Goal: Task Accomplishment & Management: Manage account settings

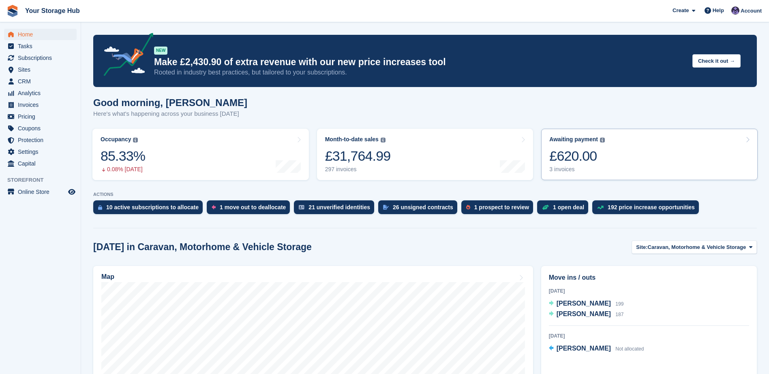
click at [578, 168] on div "3 invoices" at bounding box center [577, 169] width 56 height 7
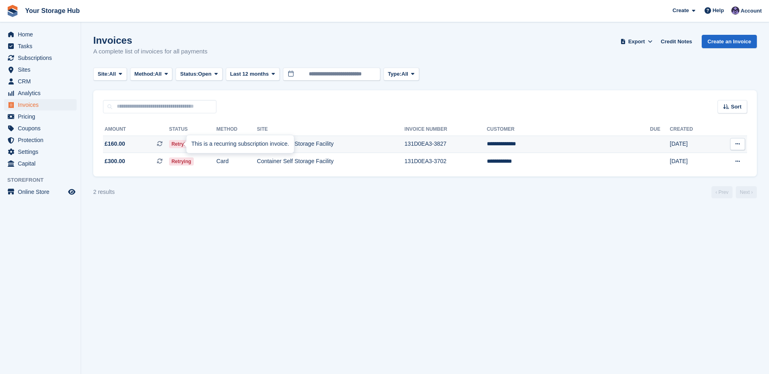
click at [163, 143] on icon at bounding box center [160, 144] width 6 height 6
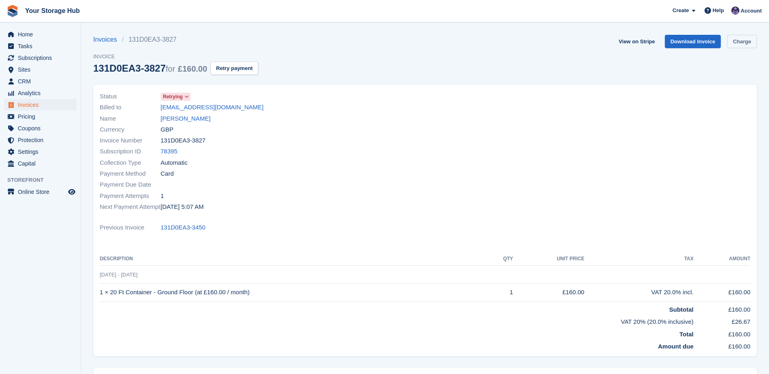
click at [745, 45] on link "Charge" at bounding box center [742, 41] width 30 height 13
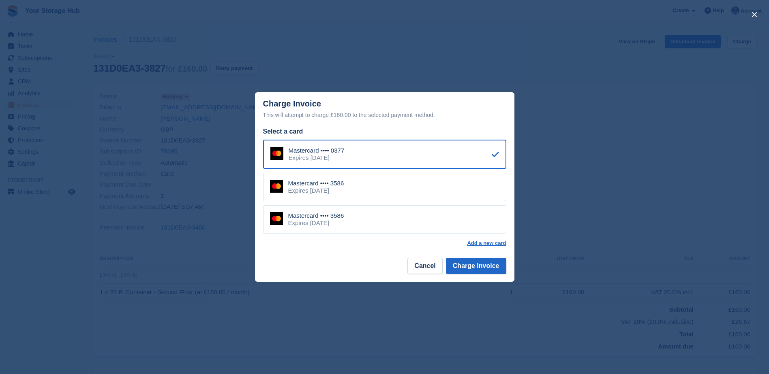
click at [362, 188] on div "Mastercard •••• 3586 Expires [DATE]" at bounding box center [384, 187] width 243 height 28
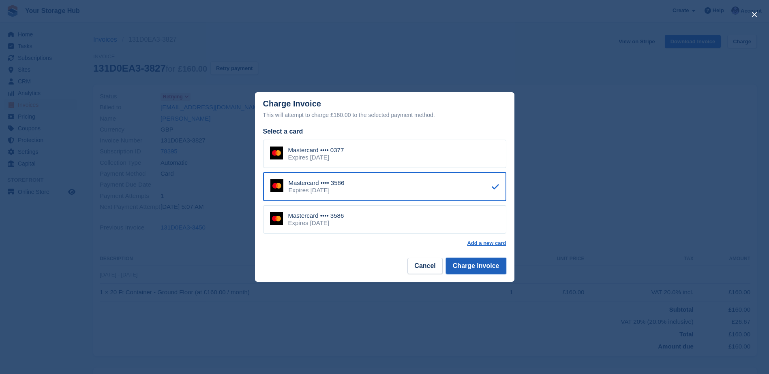
click at [479, 264] on button "Charge Invoice" at bounding box center [476, 266] width 60 height 16
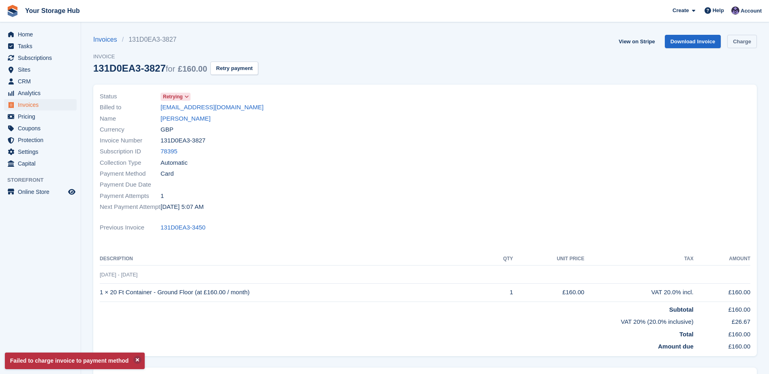
click at [746, 44] on link "Charge" at bounding box center [742, 41] width 30 height 13
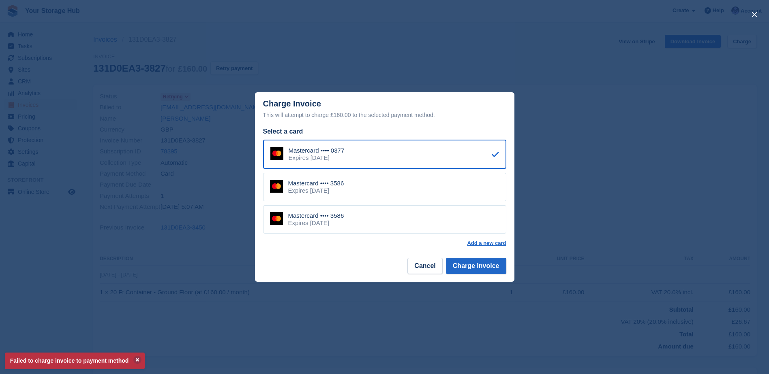
click at [357, 220] on div "Mastercard •••• 3586 Expires May 2027" at bounding box center [384, 219] width 243 height 28
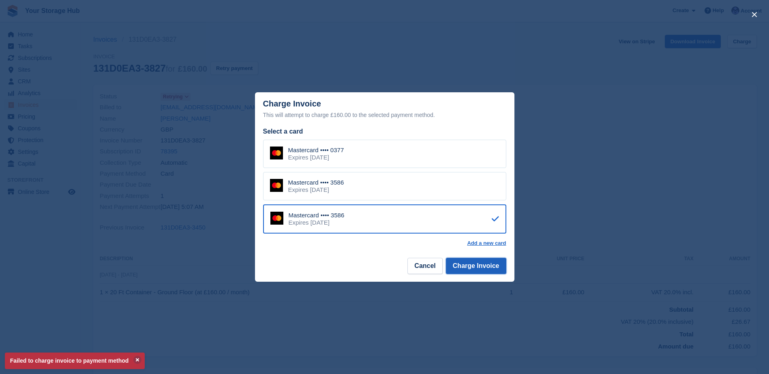
click at [500, 270] on button "Charge Invoice" at bounding box center [476, 266] width 60 height 16
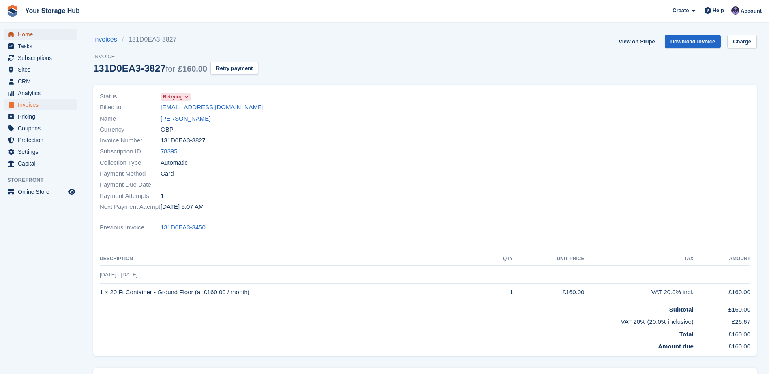
click at [30, 35] on span "Home" at bounding box center [42, 34] width 49 height 11
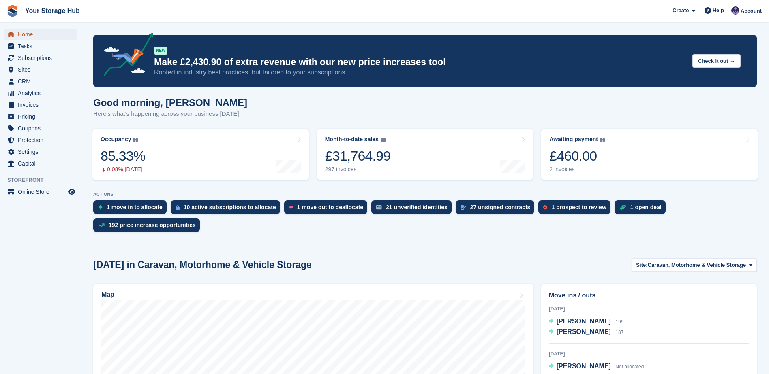
click at [22, 36] on span "Home" at bounding box center [42, 34] width 49 height 11
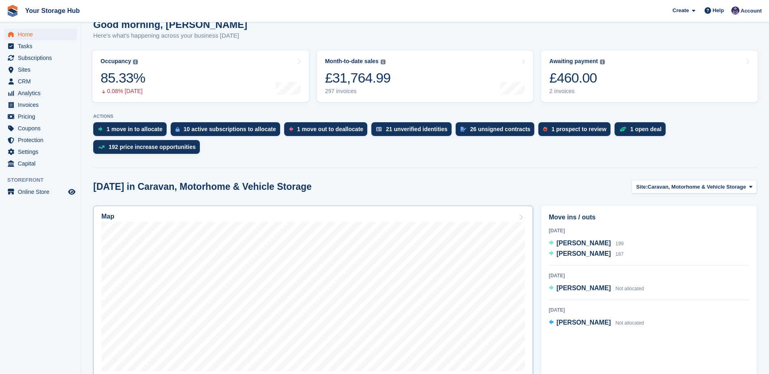
scroll to position [81, 0]
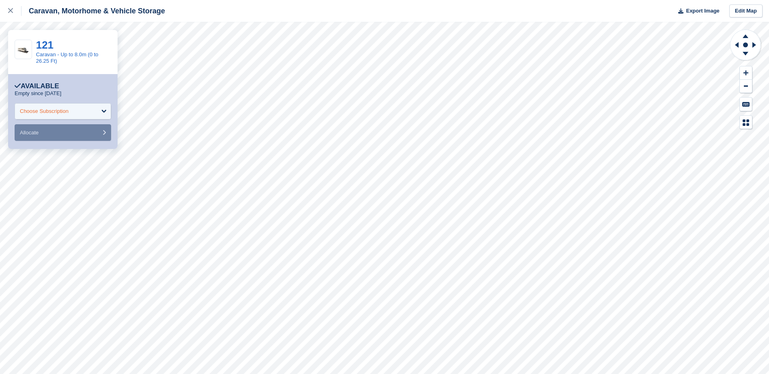
click at [94, 112] on div "Choose Subscription" at bounding box center [63, 111] width 96 height 16
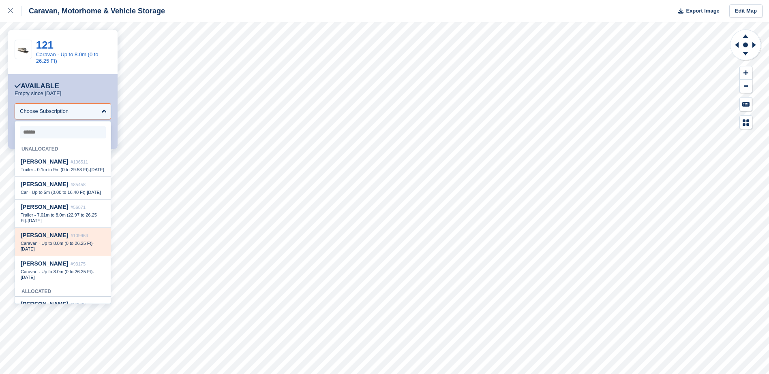
click at [71, 246] on span "Caravan - Up to 8.0m (0 to 26.25 Ft)" at bounding box center [57, 243] width 72 height 5
select select "******"
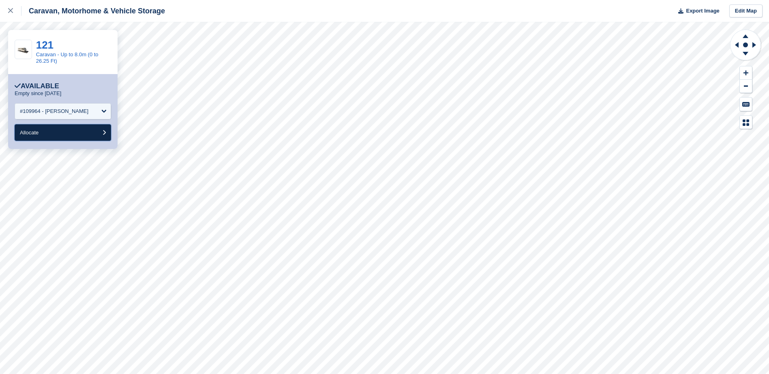
click at [62, 129] on button "Allocate" at bounding box center [63, 132] width 96 height 17
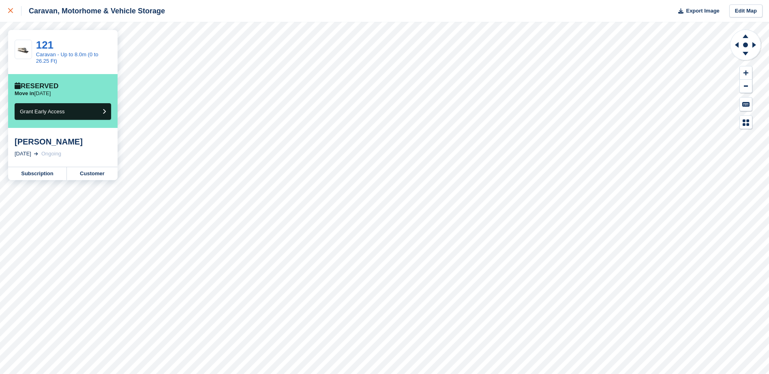
click at [13, 12] on div at bounding box center [14, 11] width 13 height 10
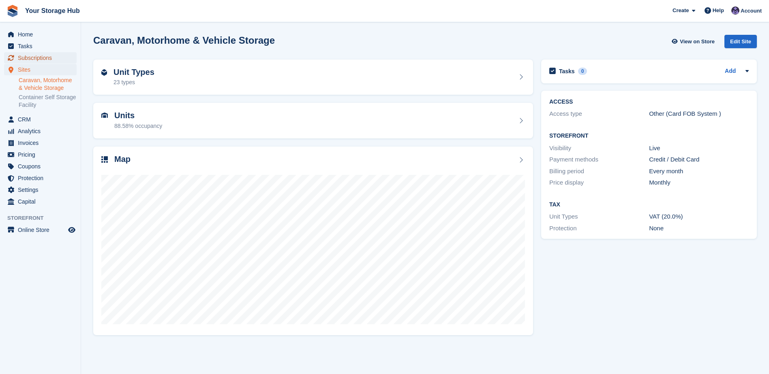
click at [36, 57] on span "Subscriptions" at bounding box center [42, 57] width 49 height 11
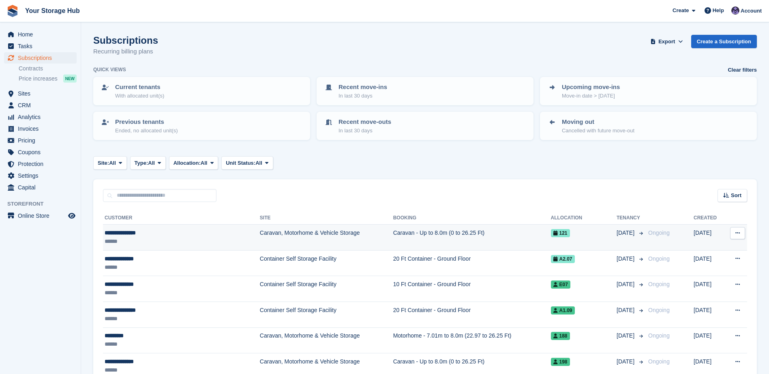
click at [158, 236] on div "**********" at bounding box center [163, 233] width 116 height 9
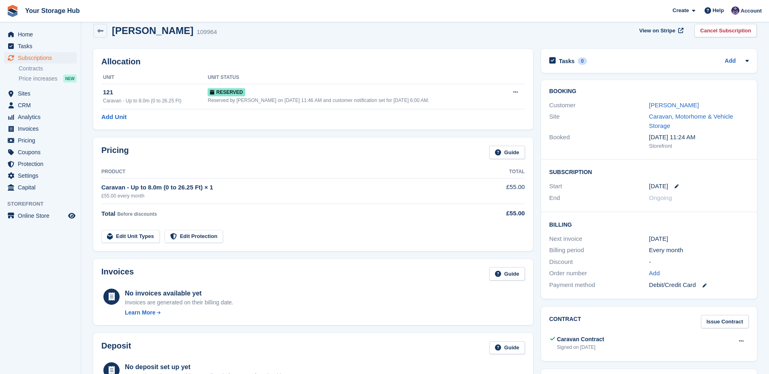
scroll to position [0, 0]
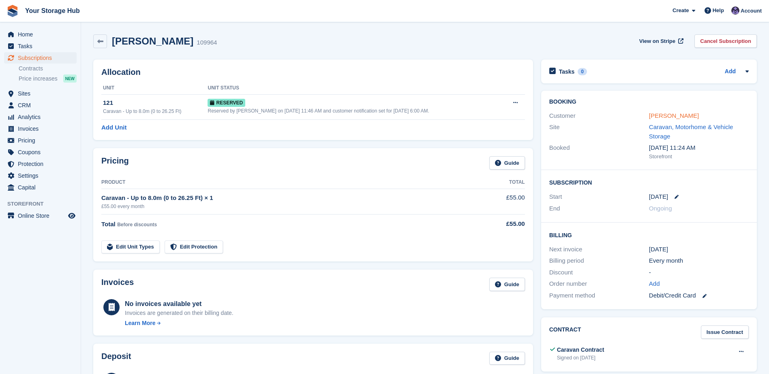
click at [670, 119] on link "[PERSON_NAME]" at bounding box center [674, 115] width 50 height 7
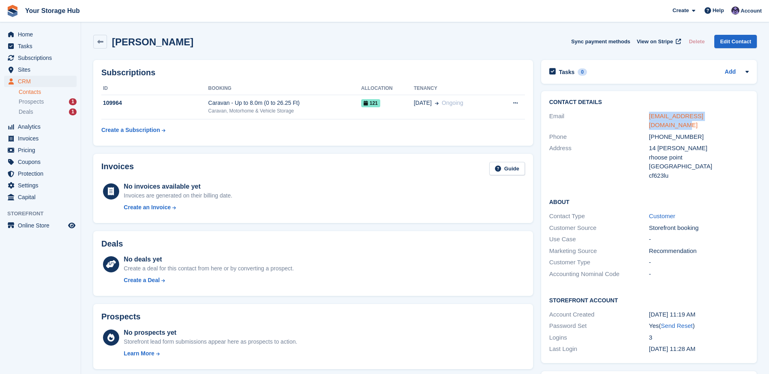
drag, startPoint x: 742, startPoint y: 120, endPoint x: 649, endPoint y: 117, distance: 93.3
click at [649, 117] on div "stevecharles07@outlook.com" at bounding box center [699, 121] width 100 height 18
copy link "stevecharles07@outlook.com"
click at [25, 47] on span "Tasks" at bounding box center [42, 46] width 49 height 11
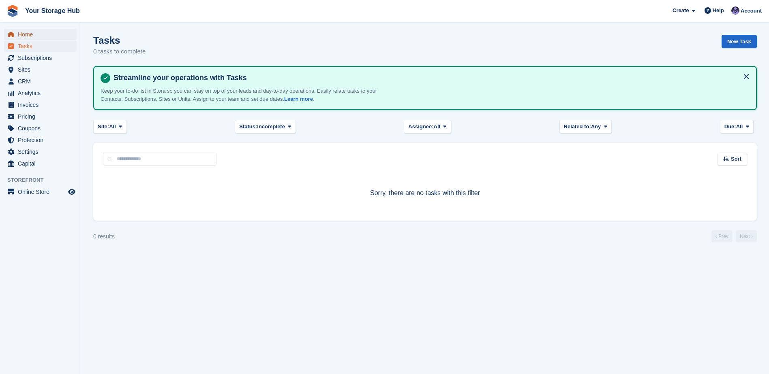
click at [29, 32] on span "Home" at bounding box center [42, 34] width 49 height 11
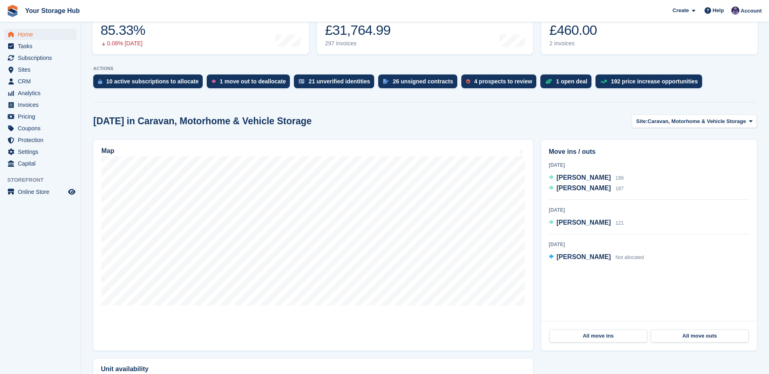
scroll to position [162, 0]
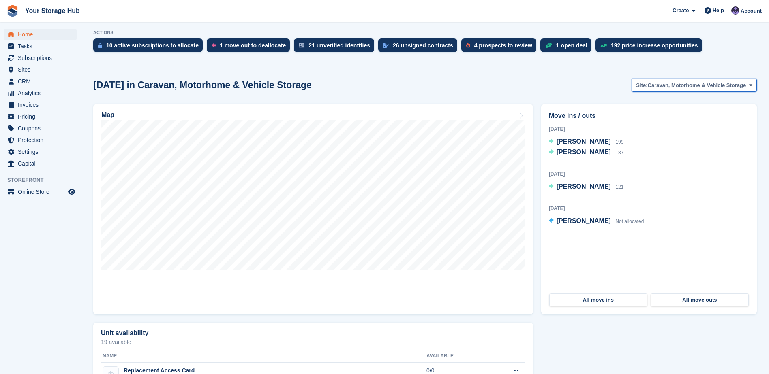
drag, startPoint x: 663, startPoint y: 86, endPoint x: 657, endPoint y: 86, distance: 5.3
click at [663, 86] on span "Caravan, Motorhome & Vehicle Storage" at bounding box center [697, 85] width 98 height 8
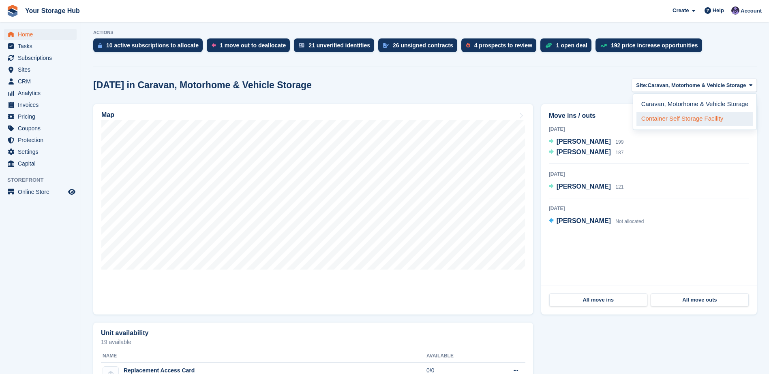
click at [659, 120] on link "Container Self Storage Facility" at bounding box center [694, 119] width 117 height 15
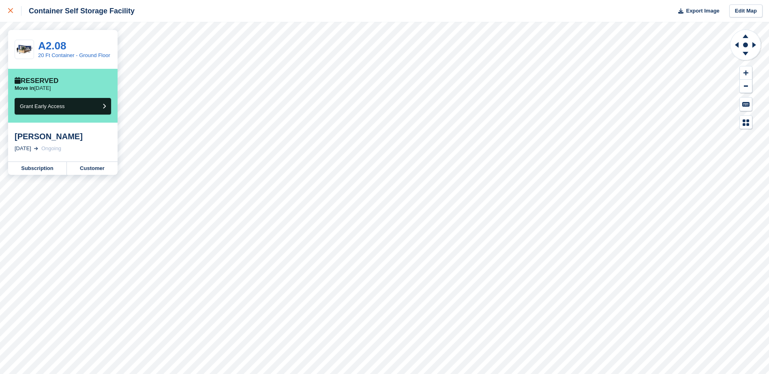
click at [9, 11] on icon at bounding box center [10, 10] width 5 height 5
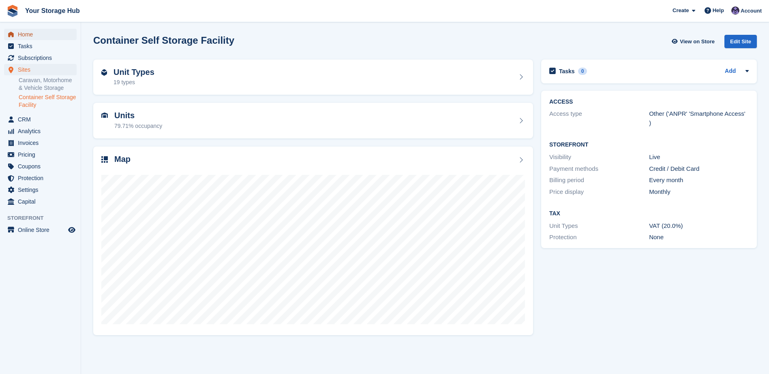
click at [29, 37] on span "Home" at bounding box center [42, 34] width 49 height 11
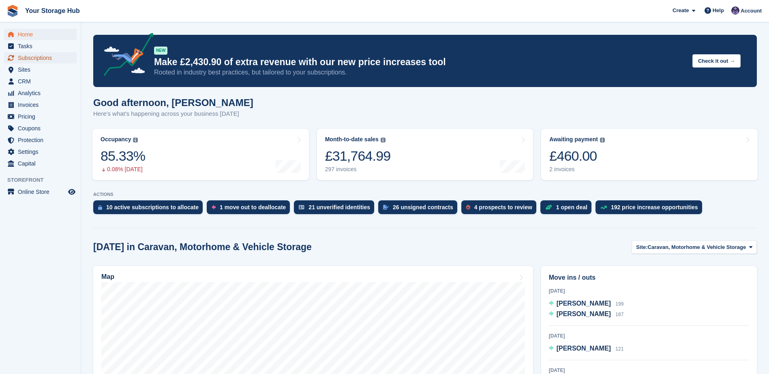
click at [31, 59] on span "Subscriptions" at bounding box center [42, 57] width 49 height 11
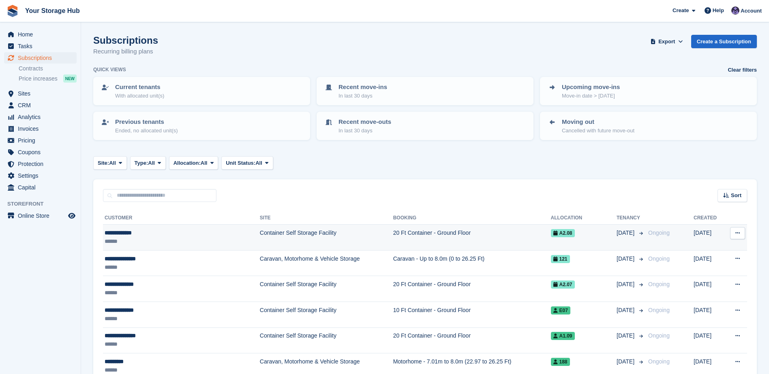
click at [563, 232] on span "A2.08" at bounding box center [563, 233] width 24 height 8
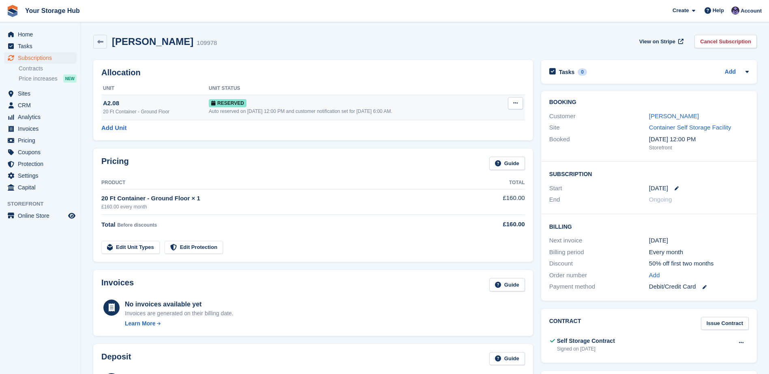
click at [510, 105] on button at bounding box center [515, 103] width 15 height 12
click at [474, 135] on p "Deallocate" at bounding box center [484, 136] width 71 height 11
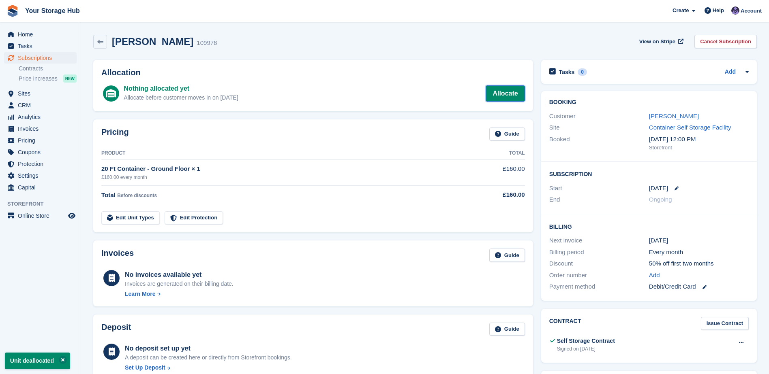
click at [516, 91] on link "Allocate" at bounding box center [505, 94] width 39 height 16
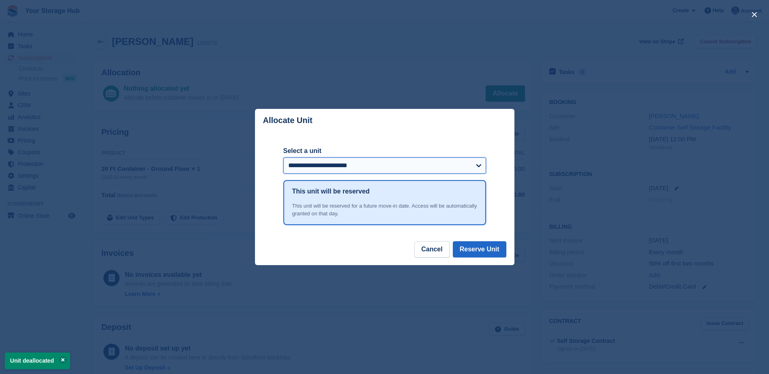
click at [301, 168] on select "**********" at bounding box center [384, 166] width 203 height 16
select select "******"
click at [283, 158] on select "**********" at bounding box center [384, 166] width 203 height 16
click at [482, 248] on button "Reserve Unit" at bounding box center [479, 250] width 53 height 16
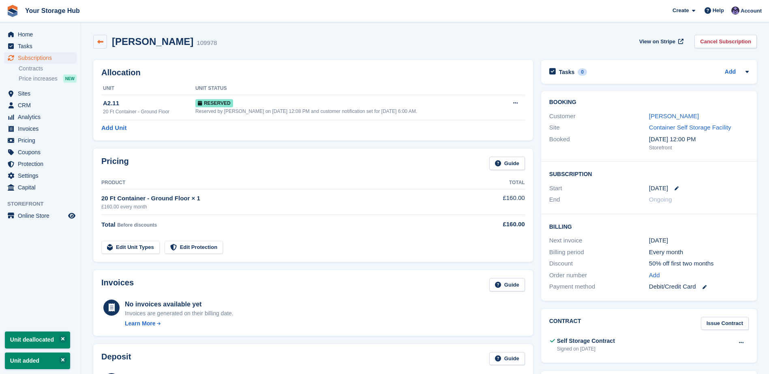
click at [102, 41] on icon at bounding box center [100, 42] width 6 height 6
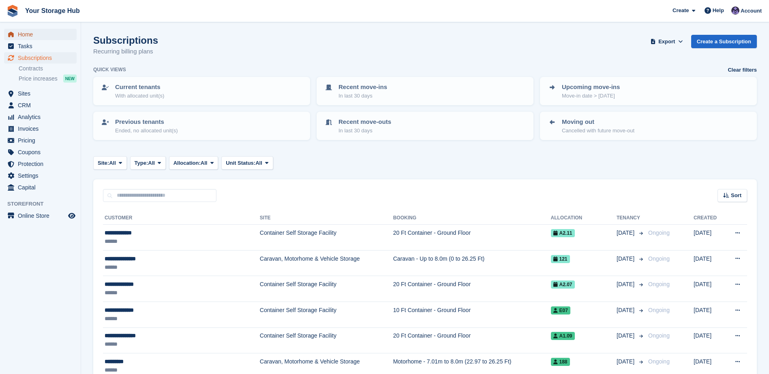
click at [23, 34] on span "Home" at bounding box center [42, 34] width 49 height 11
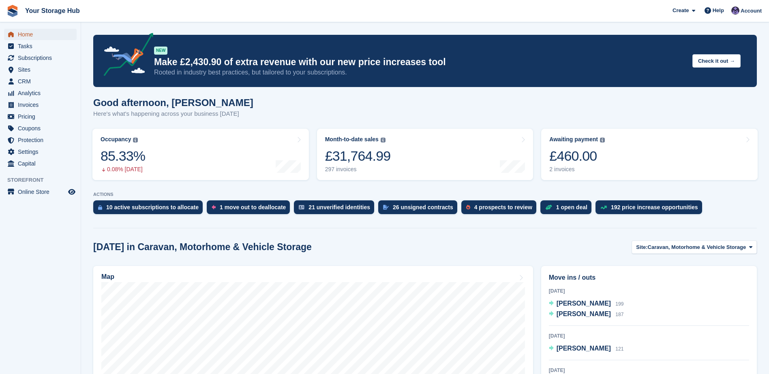
click at [29, 34] on span "Home" at bounding box center [42, 34] width 49 height 11
click at [26, 60] on span "Subscriptions" at bounding box center [42, 57] width 49 height 11
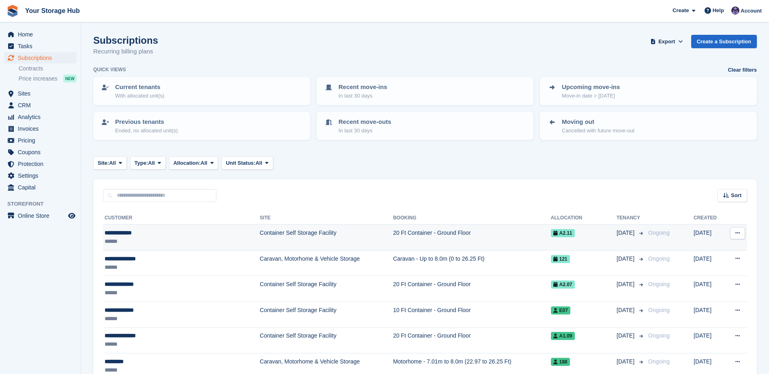
click at [145, 234] on div "**********" at bounding box center [163, 233] width 116 height 9
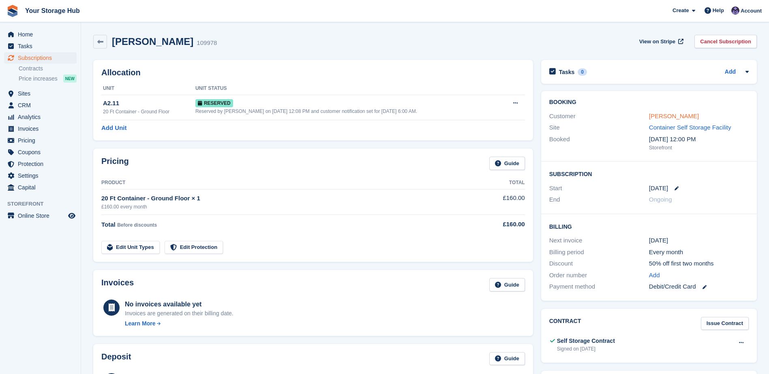
click at [677, 116] on link "[PERSON_NAME]" at bounding box center [674, 116] width 50 height 7
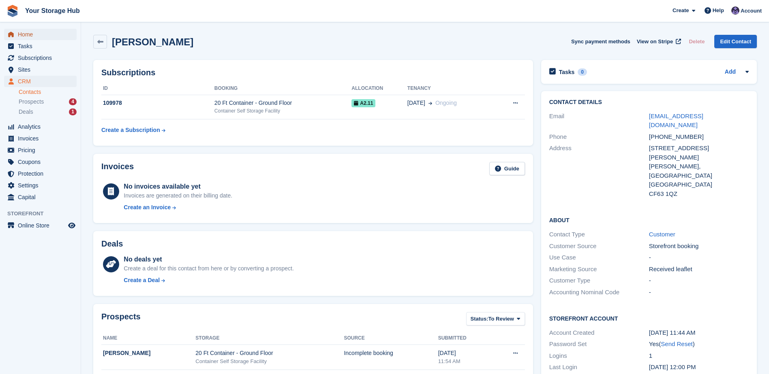
click at [14, 34] on span "menu" at bounding box center [11, 35] width 10 height 10
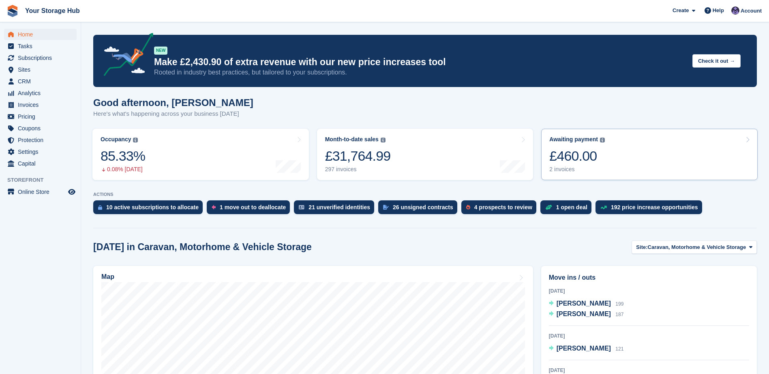
click at [576, 160] on div "£460.00" at bounding box center [577, 156] width 56 height 17
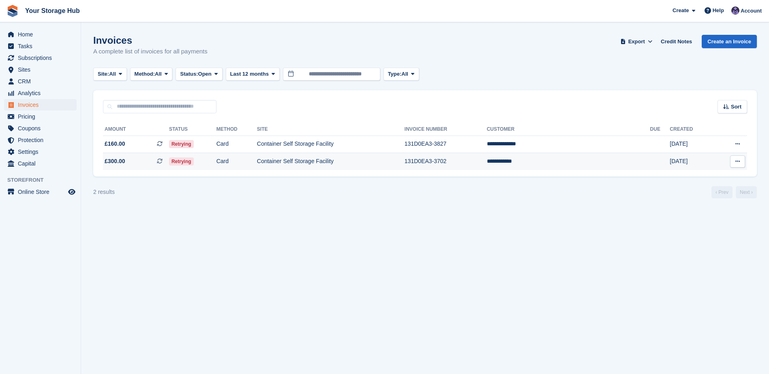
click at [133, 163] on span "£300.00 This is a recurring subscription invoice." at bounding box center [136, 161] width 66 height 9
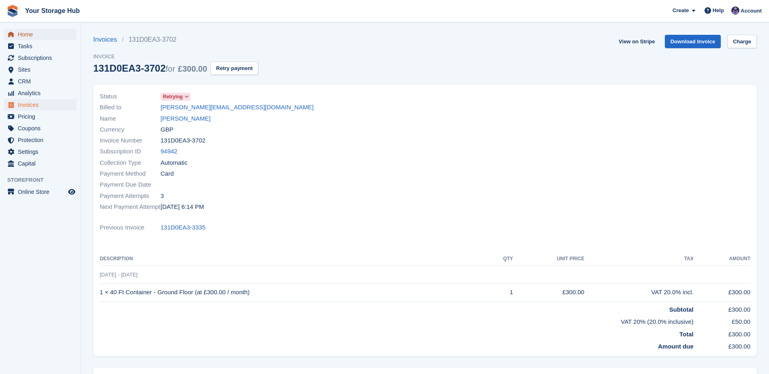
click at [28, 37] on span "Home" at bounding box center [42, 34] width 49 height 11
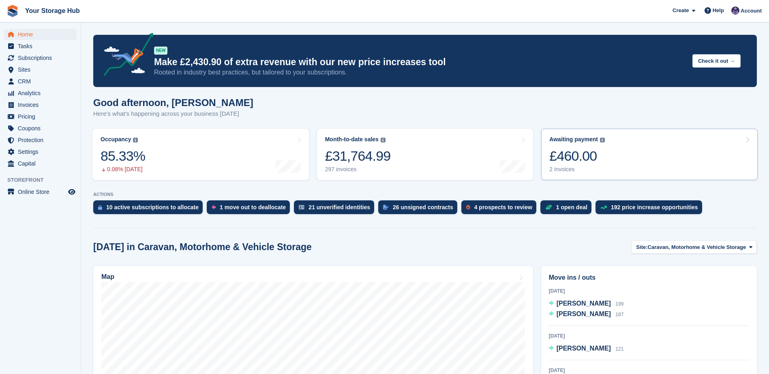
click at [584, 159] on div "£460.00" at bounding box center [577, 156] width 56 height 17
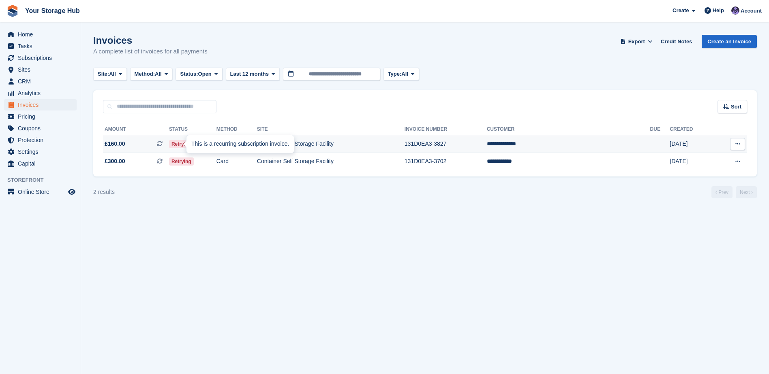
click at [163, 142] on icon at bounding box center [160, 144] width 6 height 6
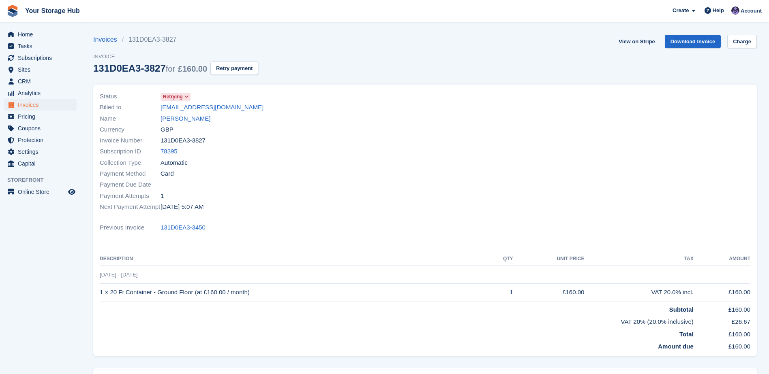
click at [757, 42] on section "Invoices 131D0EA3-3827 Invoice 131D0EA3-3827 for £160.00 Retry payment View on …" at bounding box center [425, 235] width 688 height 470
click at [738, 44] on link "Charge" at bounding box center [742, 41] width 30 height 13
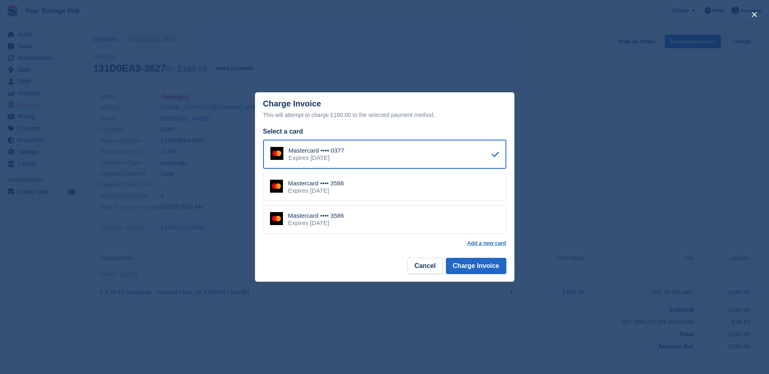
click at [326, 186] on div "Mastercard •••• 3586" at bounding box center [316, 183] width 56 height 7
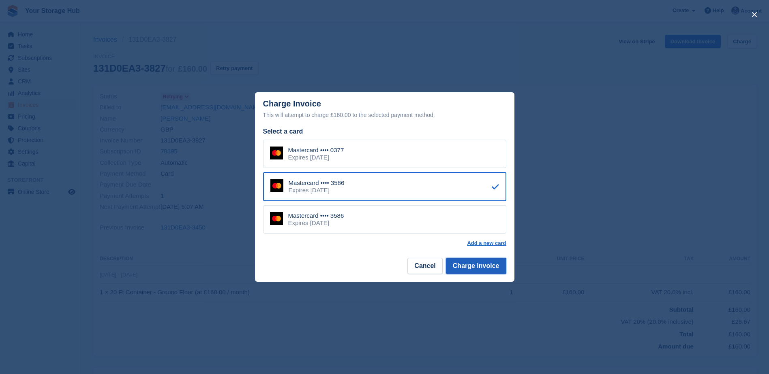
click at [464, 266] on button "Charge Invoice" at bounding box center [476, 266] width 60 height 16
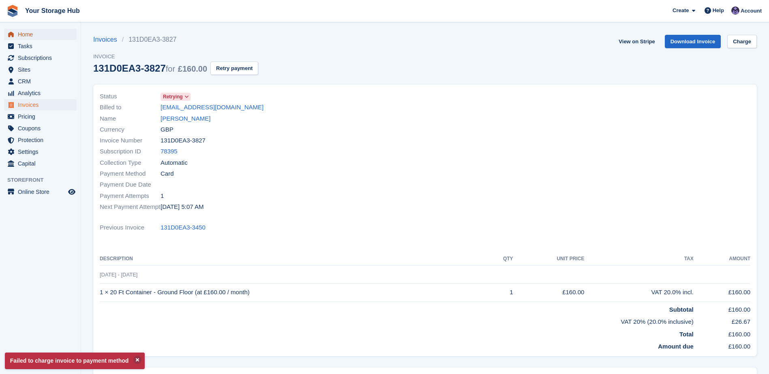
click at [32, 34] on span "Home" at bounding box center [42, 34] width 49 height 11
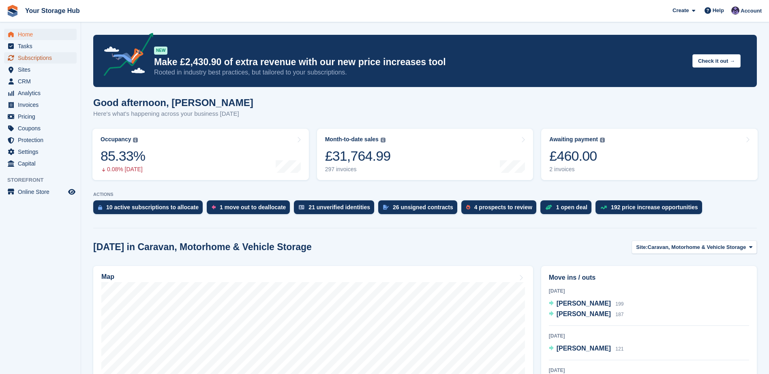
click at [18, 57] on span "Subscriptions" at bounding box center [42, 57] width 49 height 11
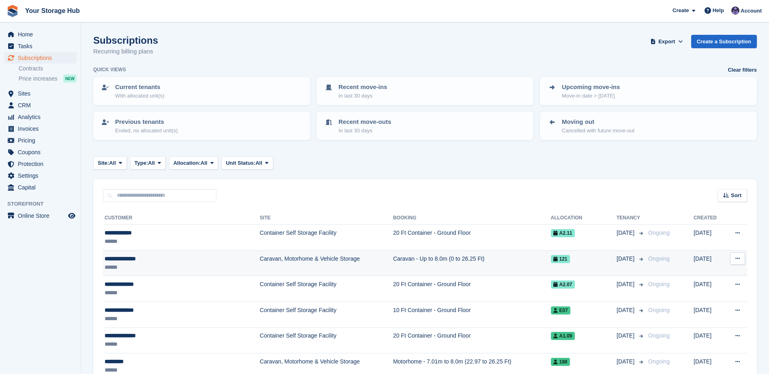
click at [154, 264] on div "******" at bounding box center [163, 267] width 116 height 9
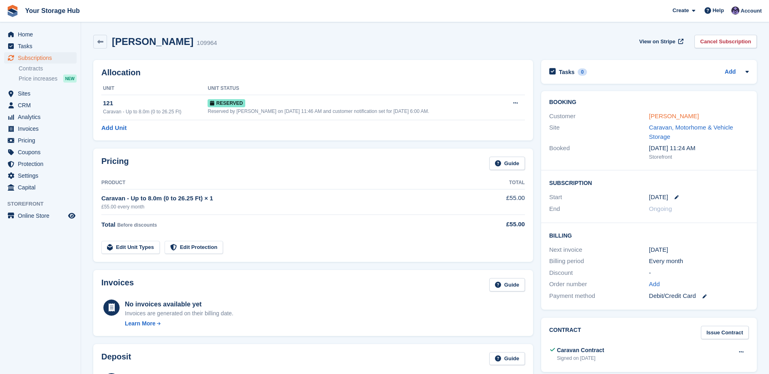
click at [674, 115] on link "stephen caveill" at bounding box center [674, 116] width 50 height 7
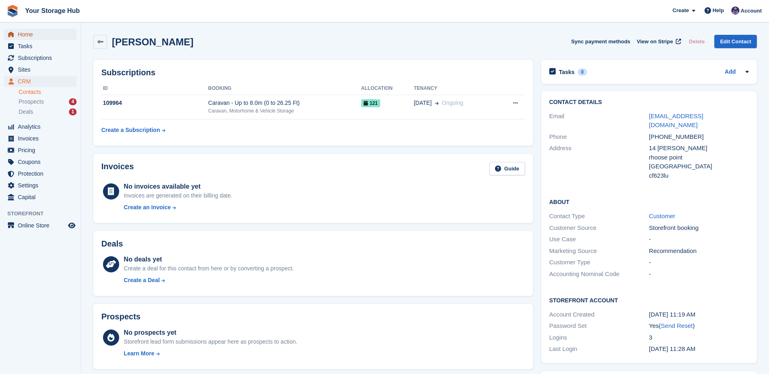
click at [36, 37] on span "Home" at bounding box center [42, 34] width 49 height 11
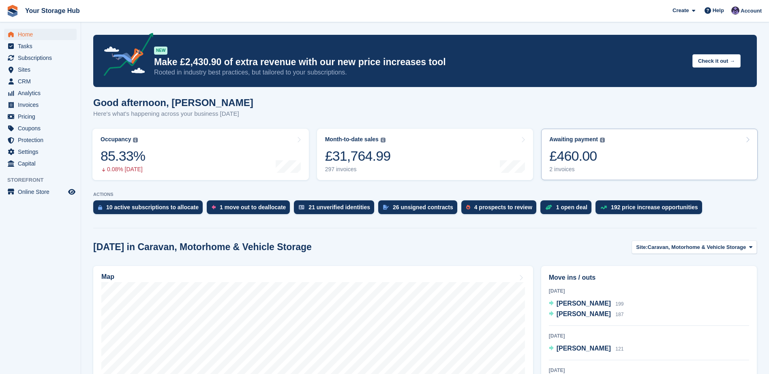
click at [570, 169] on div "2 invoices" at bounding box center [577, 169] width 56 height 7
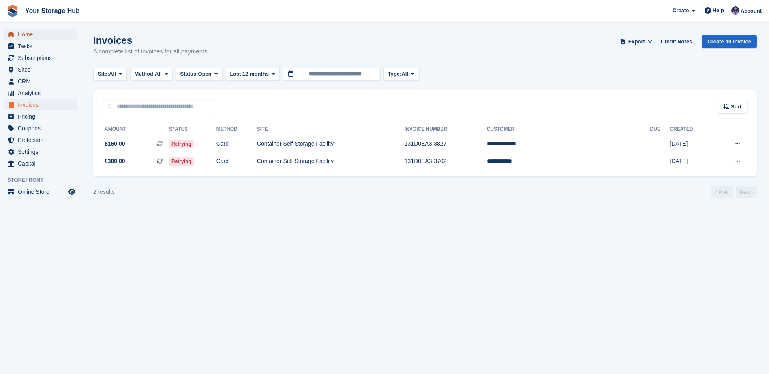
click at [43, 30] on span "Home" at bounding box center [42, 34] width 49 height 11
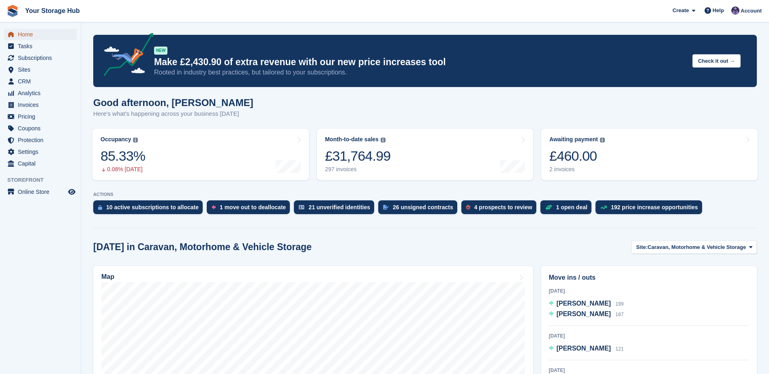
click at [23, 37] on span "Home" at bounding box center [42, 34] width 49 height 11
click at [18, 34] on span "Home" at bounding box center [42, 34] width 49 height 11
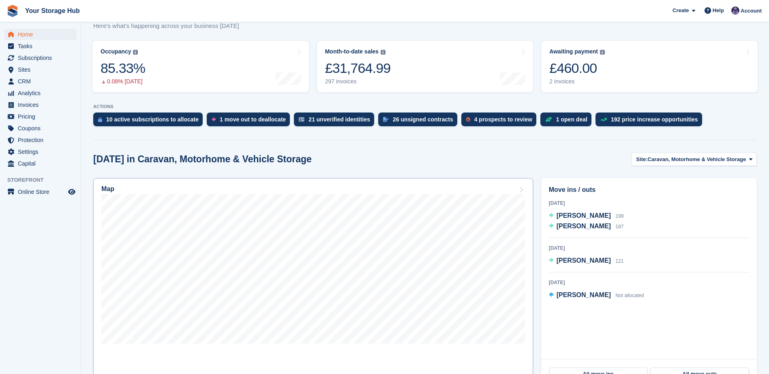
scroll to position [122, 0]
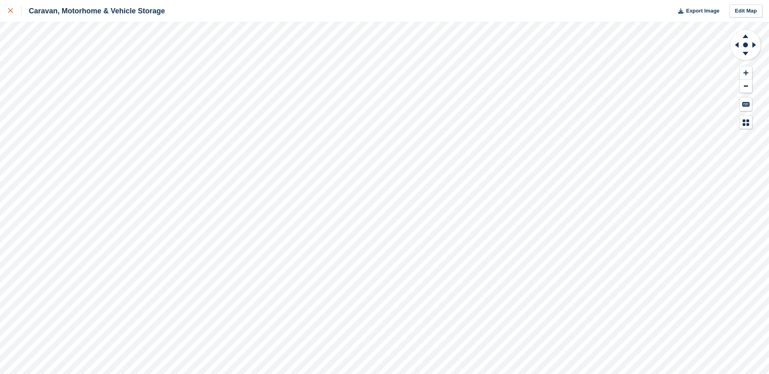
click at [12, 11] on icon at bounding box center [10, 10] width 5 height 5
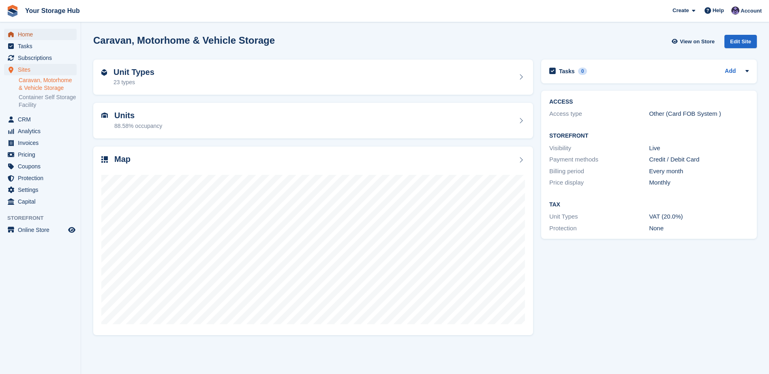
click at [29, 31] on span "Home" at bounding box center [42, 34] width 49 height 11
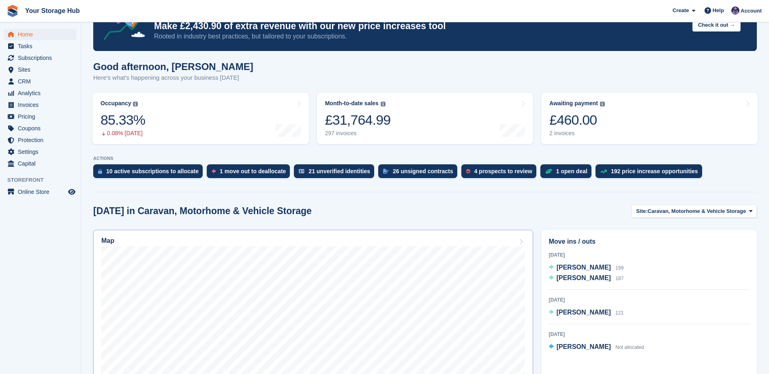
scroll to position [81, 0]
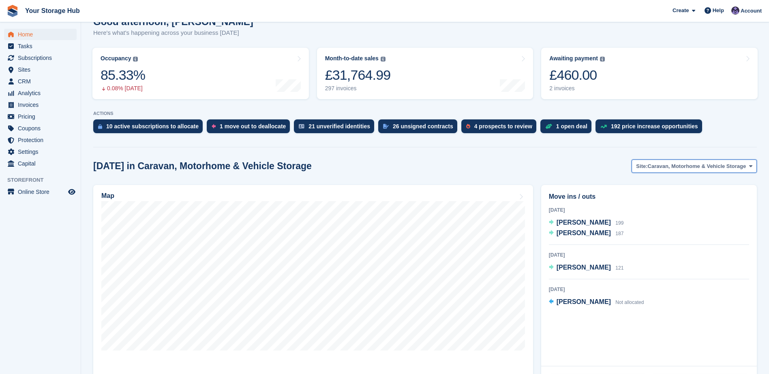
click at [668, 165] on span "Caravan, Motorhome & Vehicle Storage" at bounding box center [697, 167] width 98 height 8
click at [655, 200] on link "Container Self Storage Facility" at bounding box center [694, 200] width 117 height 15
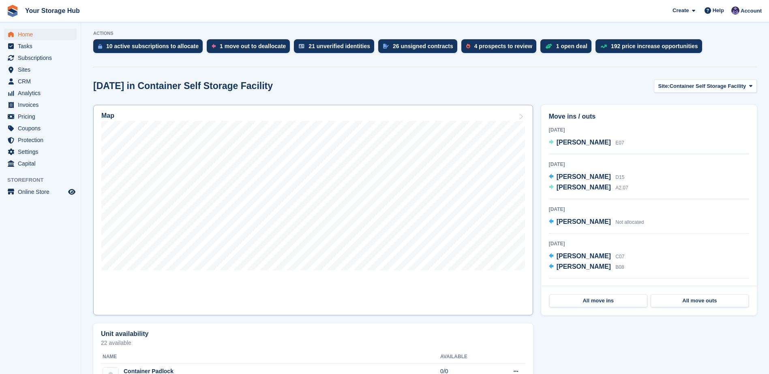
scroll to position [162, 0]
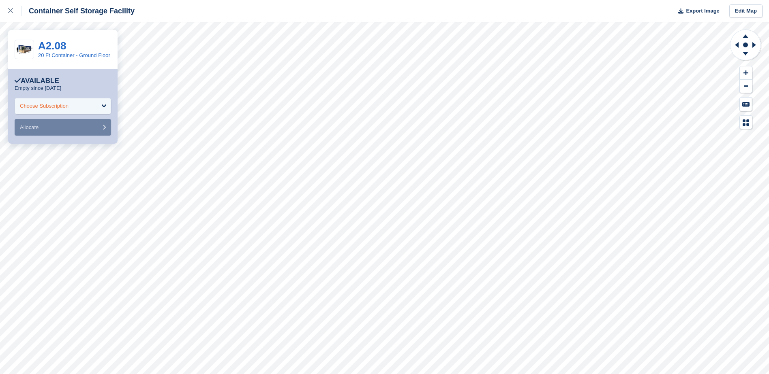
click at [53, 112] on div "Choose Subscription" at bounding box center [63, 106] width 96 height 16
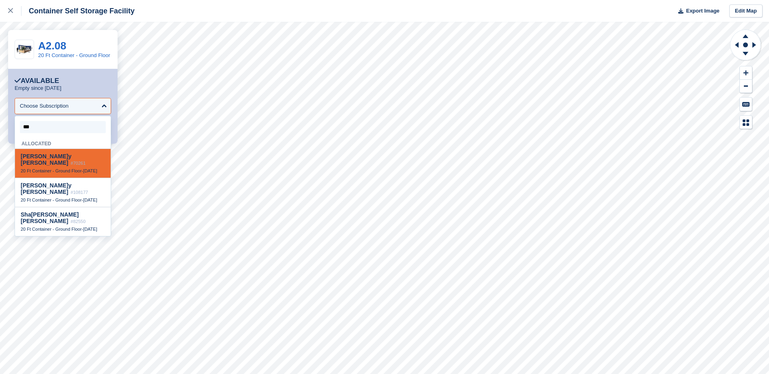
type input "****"
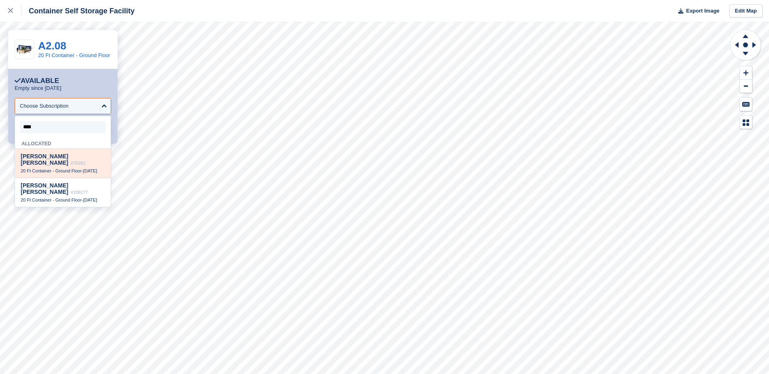
click at [53, 161] on div "[PERSON_NAME] #70261" at bounding box center [63, 159] width 84 height 13
select select "*****"
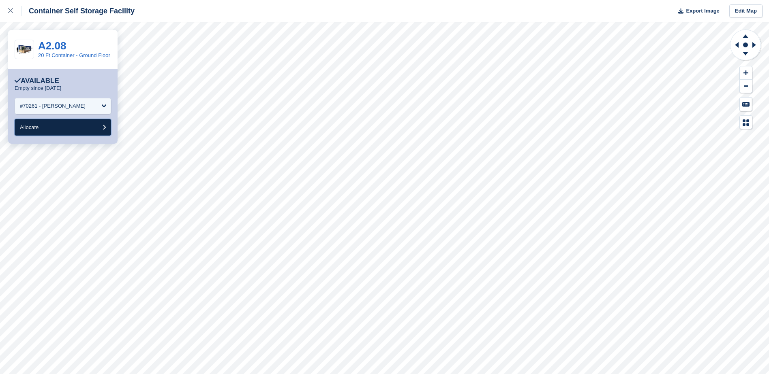
click at [61, 131] on button "Allocate" at bounding box center [63, 127] width 96 height 17
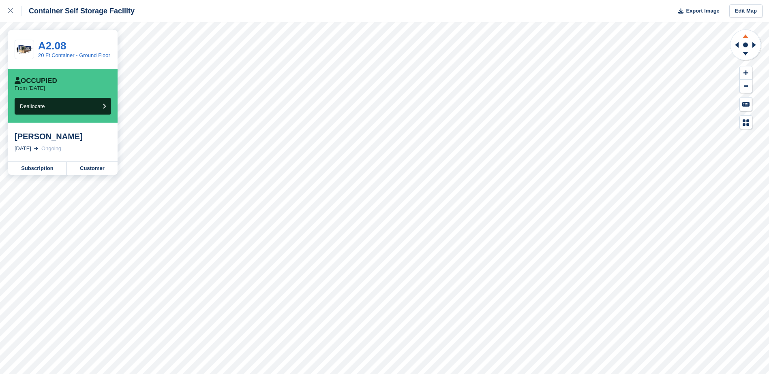
click at [743, 39] on icon at bounding box center [745, 35] width 21 height 10
click at [746, 56] on icon at bounding box center [745, 55] width 21 height 10
click at [747, 54] on icon at bounding box center [745, 55] width 21 height 10
click at [69, 111] on button "Deallocate" at bounding box center [63, 106] width 96 height 17
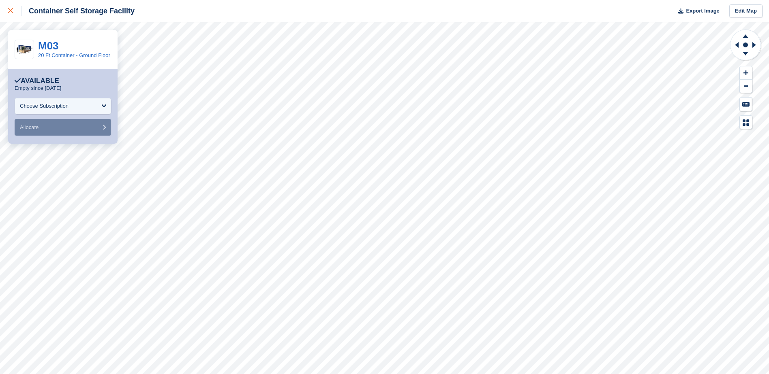
click at [8, 11] on link at bounding box center [10, 11] width 21 height 22
click at [745, 36] on icon at bounding box center [745, 36] width 6 height 4
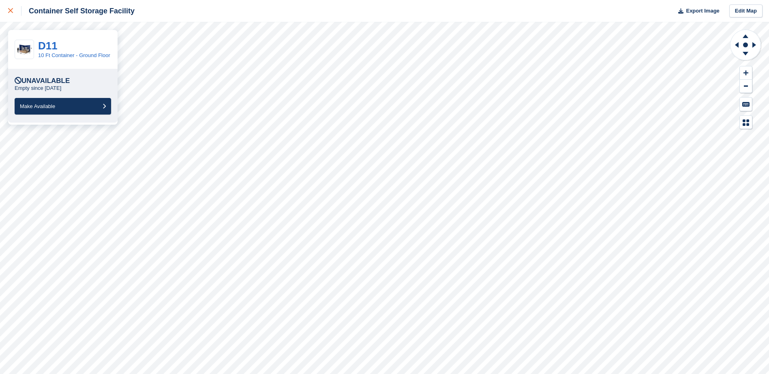
click at [9, 9] on icon at bounding box center [10, 10] width 5 height 5
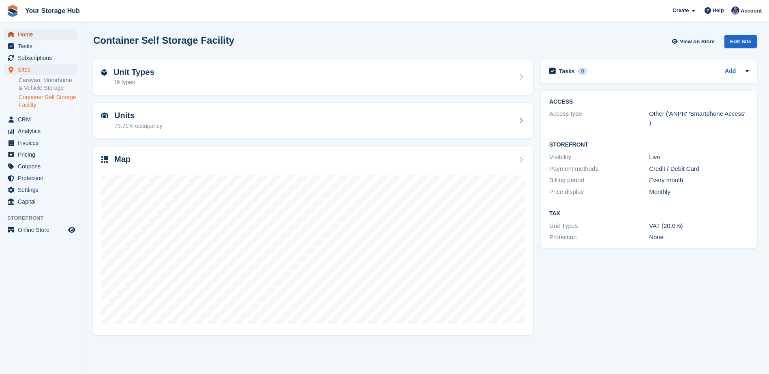
click at [24, 36] on span "Home" at bounding box center [42, 34] width 49 height 11
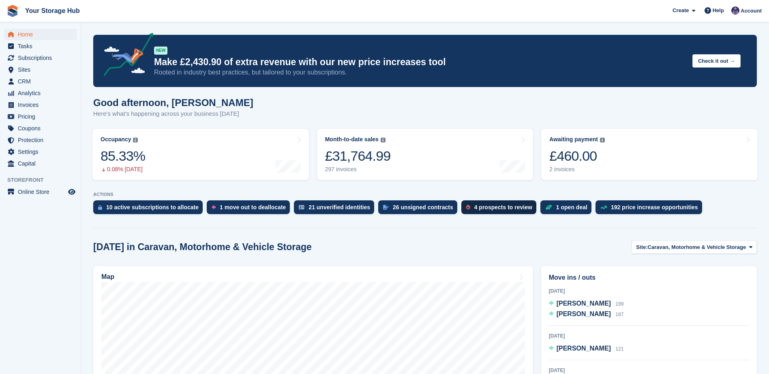
click at [475, 208] on div "4 prospects to review" at bounding box center [503, 207] width 58 height 6
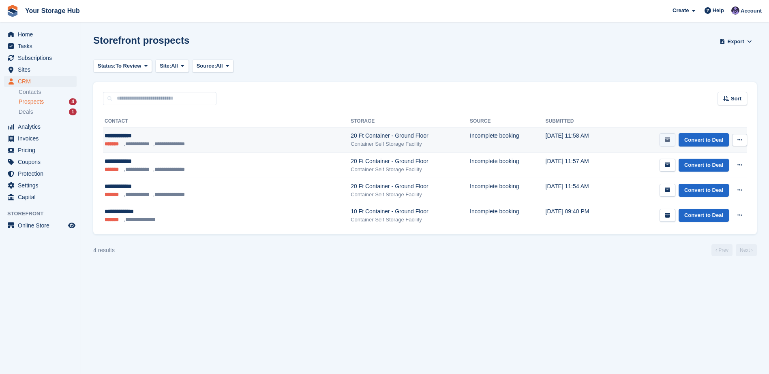
click at [668, 143] on button "submit" at bounding box center [667, 139] width 16 height 13
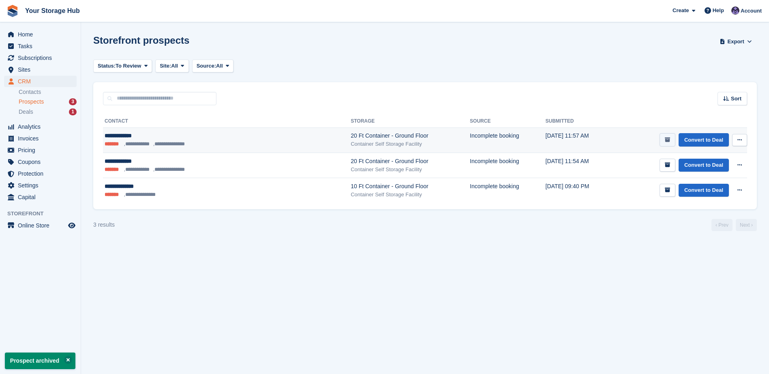
click at [668, 142] on icon "submit" at bounding box center [667, 139] width 5 height 5
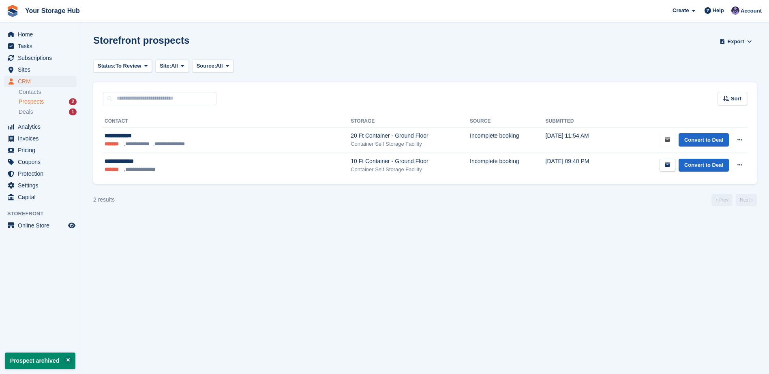
click at [668, 142] on icon "submit" at bounding box center [667, 139] width 5 height 5
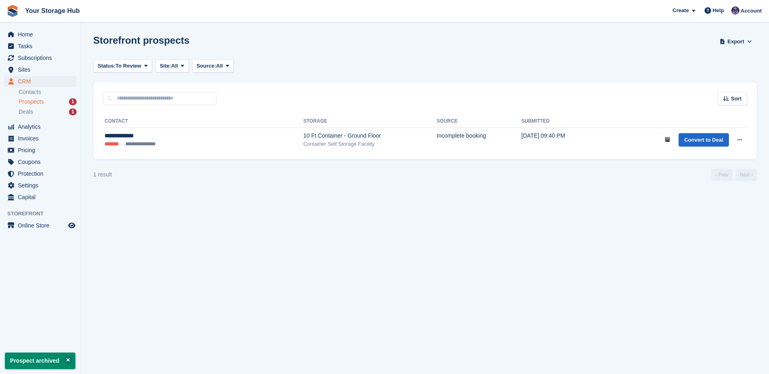
click at [668, 142] on icon "submit" at bounding box center [667, 139] width 5 height 5
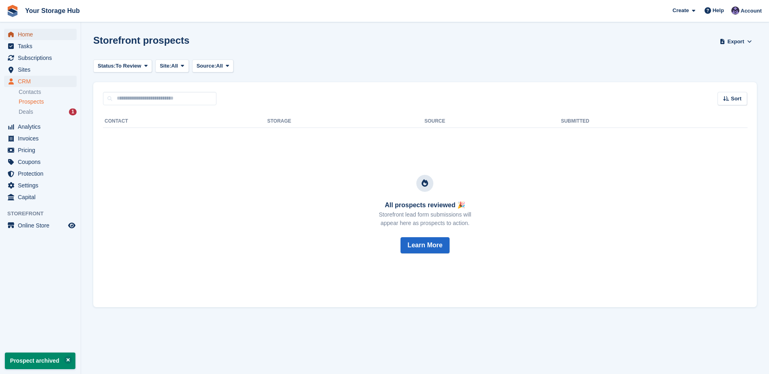
click at [37, 38] on span "Home" at bounding box center [42, 34] width 49 height 11
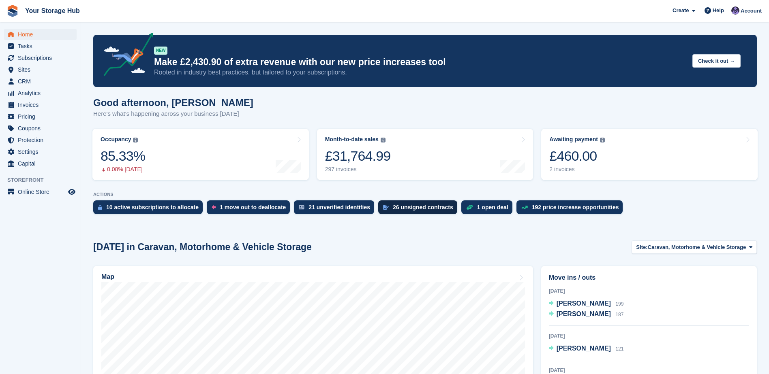
click at [401, 206] on div "26 unsigned contracts" at bounding box center [423, 207] width 60 height 6
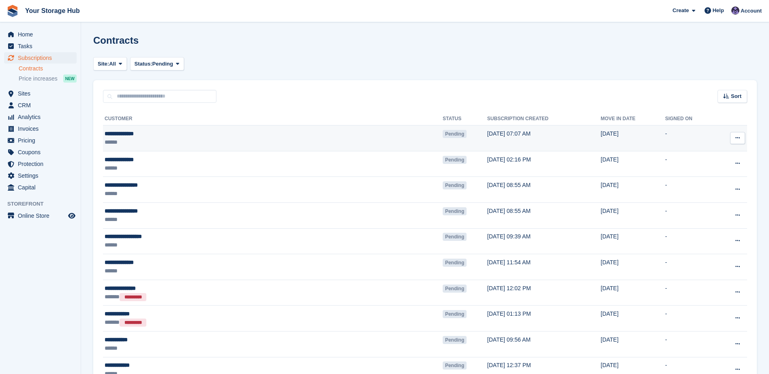
click at [733, 137] on button at bounding box center [737, 138] width 15 height 12
click at [698, 184] on p "Send contract" at bounding box center [706, 185] width 71 height 11
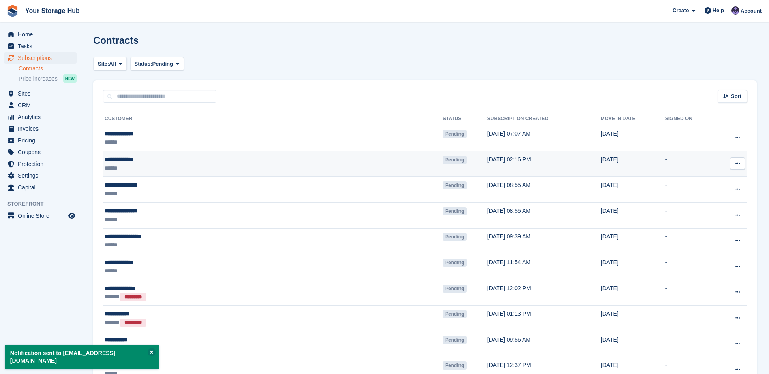
click at [736, 161] on icon at bounding box center [737, 163] width 4 height 5
click at [708, 210] on p "Send contract" at bounding box center [706, 211] width 71 height 11
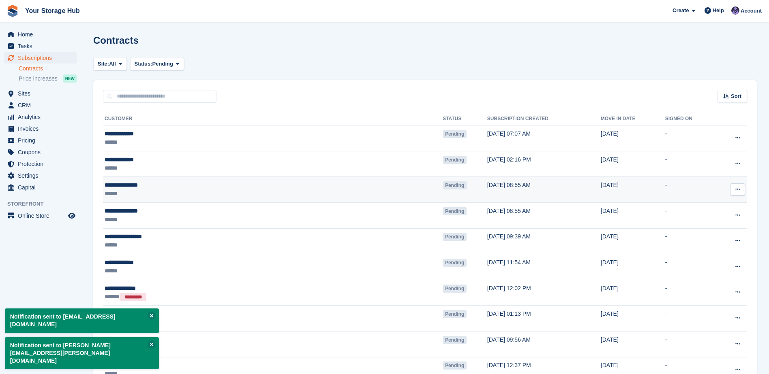
scroll to position [41, 0]
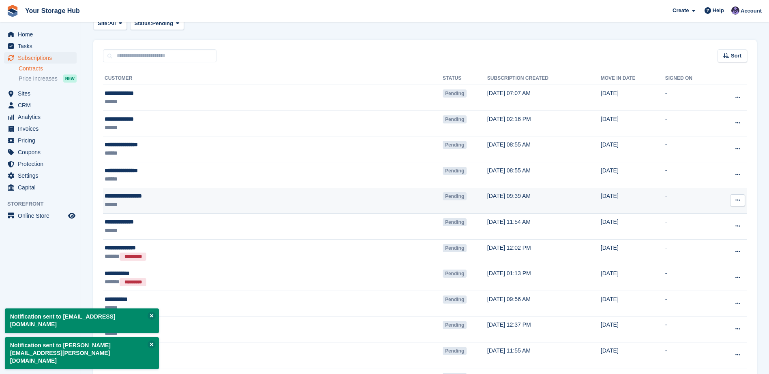
click at [742, 201] on button at bounding box center [737, 201] width 15 height 12
click at [713, 249] on p "Send contract" at bounding box center [706, 248] width 71 height 11
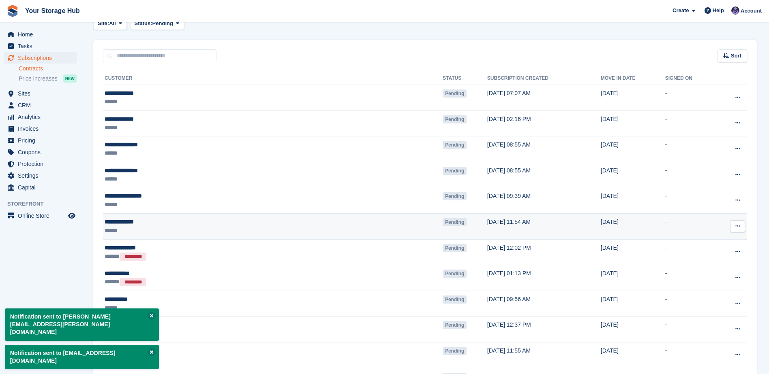
click at [742, 227] on button at bounding box center [737, 226] width 15 height 12
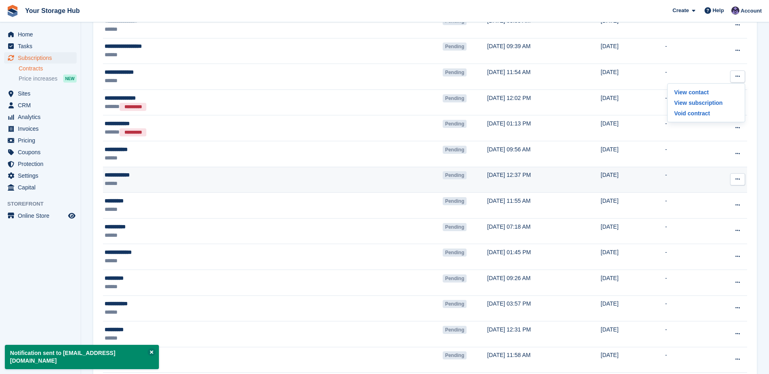
scroll to position [203, 0]
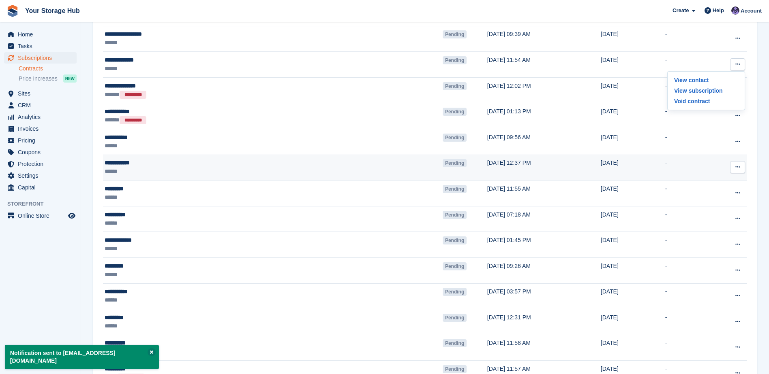
click at [741, 169] on button at bounding box center [737, 167] width 15 height 12
click at [699, 216] on p "Send contract" at bounding box center [706, 215] width 71 height 11
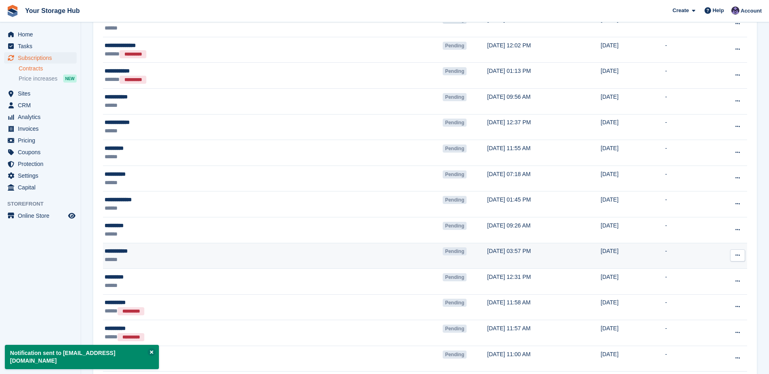
scroll to position [284, 0]
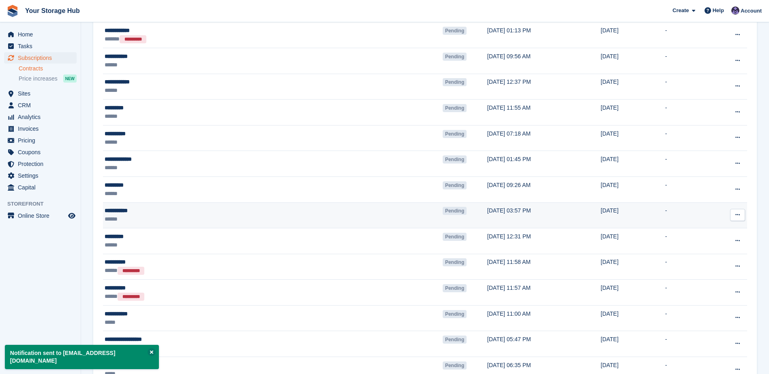
click at [742, 214] on button at bounding box center [737, 215] width 15 height 12
click at [710, 260] on p "Send contract" at bounding box center [706, 262] width 71 height 11
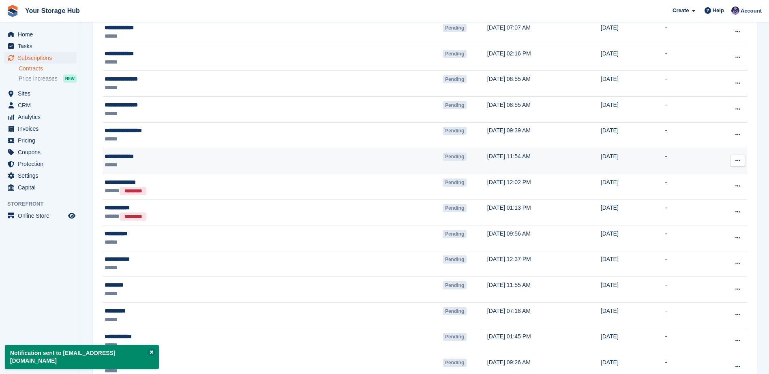
scroll to position [0, 0]
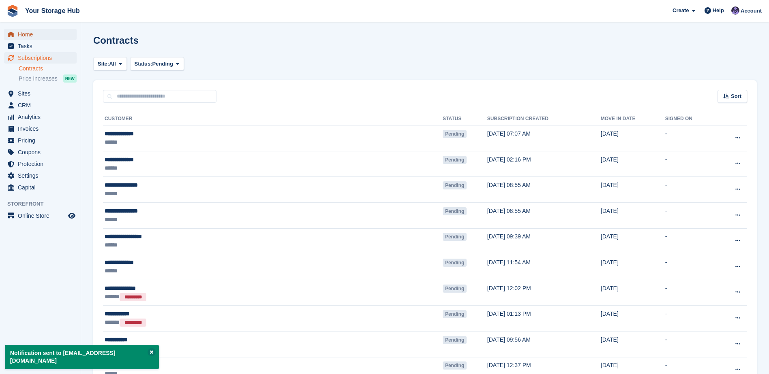
click at [34, 32] on span "Home" at bounding box center [42, 34] width 49 height 11
